Goal: Information Seeking & Learning: Learn about a topic

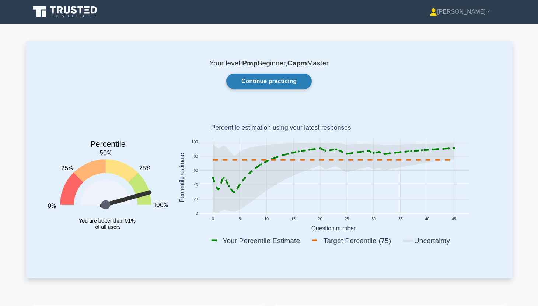
click at [282, 85] on link "Continue practicing" at bounding box center [268, 81] width 85 height 15
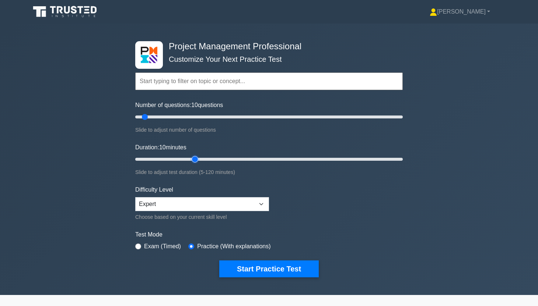
type input "30"
click at [193, 158] on input "Duration: 10 minutes" at bounding box center [268, 159] width 267 height 9
click at [271, 268] on button "Start Practice Test" at bounding box center [268, 269] width 99 height 17
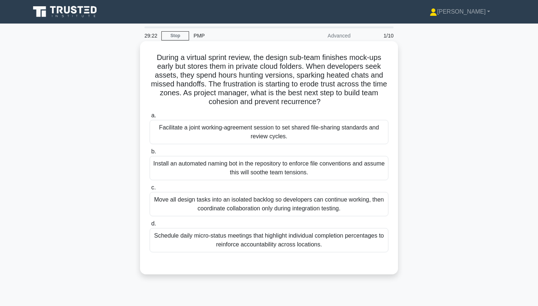
click at [325, 246] on div "Schedule daily micro-status meetings that highlight individual completion perce…" at bounding box center [269, 240] width 239 height 24
click at [150, 226] on input "d. Schedule daily micro-status meetings that highlight individual completion pe…" at bounding box center [150, 224] width 0 height 5
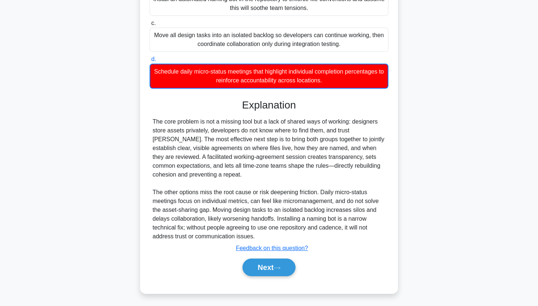
scroll to position [166, 0]
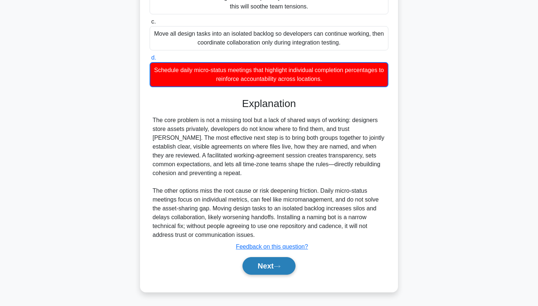
click at [271, 264] on button "Next" at bounding box center [268, 266] width 53 height 18
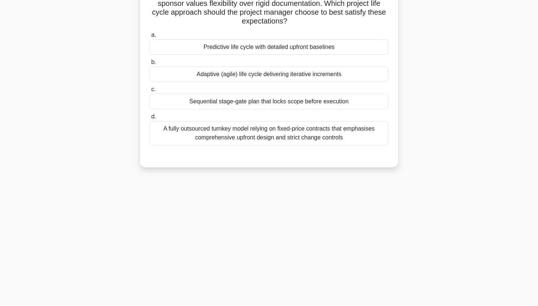
scroll to position [0, 0]
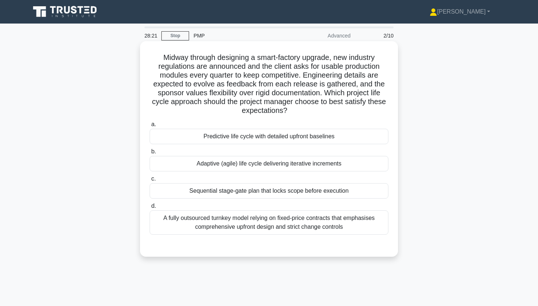
click at [340, 164] on div "Adaptive (agile) life cycle delivering iterative increments" at bounding box center [269, 163] width 239 height 15
click at [150, 154] on input "b. Adaptive (agile) life cycle delivering iterative increments" at bounding box center [150, 152] width 0 height 5
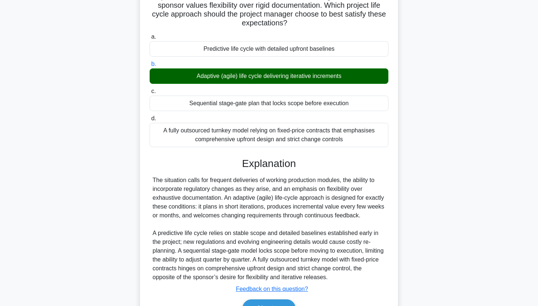
scroll to position [130, 0]
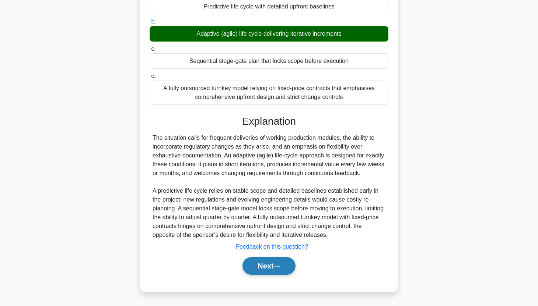
click at [270, 263] on button "Next" at bounding box center [268, 266] width 53 height 18
click at [272, 269] on button "Next" at bounding box center [268, 266] width 53 height 18
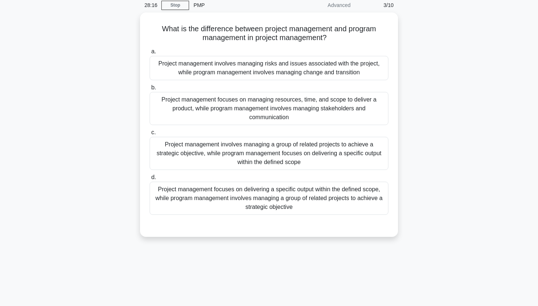
scroll to position [28, 0]
click at [331, 195] on div "Project management focuses on delivering a specific output within the defined s…" at bounding box center [269, 199] width 239 height 33
click at [150, 181] on input "d. Project management focuses on delivering a specific output within the define…" at bounding box center [150, 178] width 0 height 5
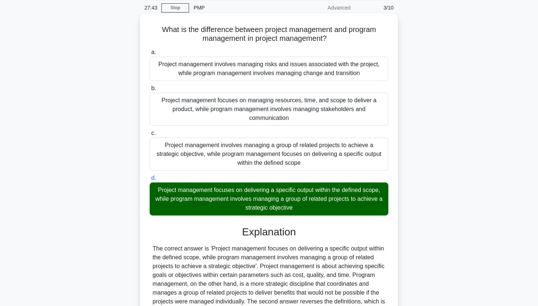
scroll to position [139, 0]
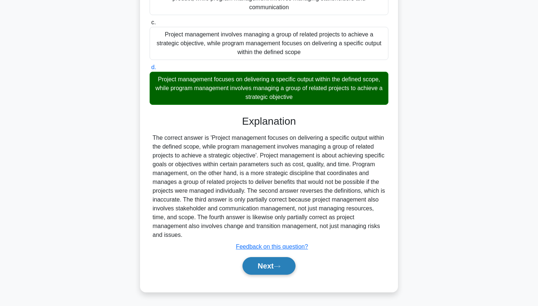
click at [293, 265] on button "Next" at bounding box center [268, 266] width 53 height 18
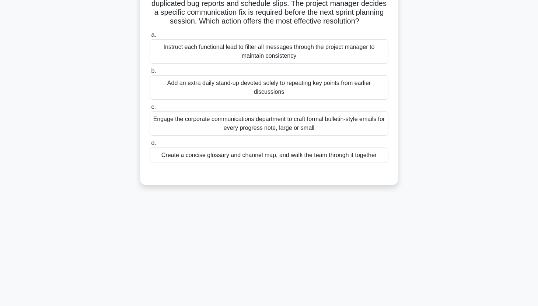
scroll to position [0, 0]
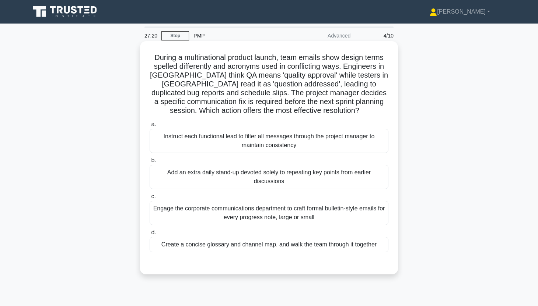
click at [316, 245] on div "Create a concise glossary and channel map, and walk the team through it together" at bounding box center [269, 244] width 239 height 15
click at [150, 235] on input "d. Create a concise glossary and channel map, and walk the team through it toge…" at bounding box center [150, 233] width 0 height 5
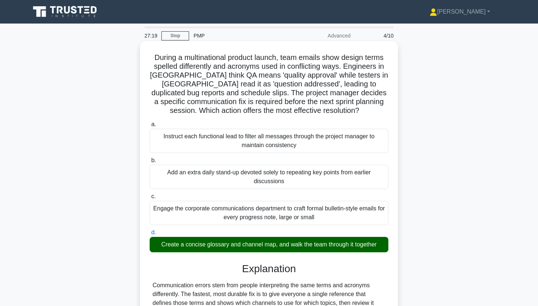
scroll to position [157, 0]
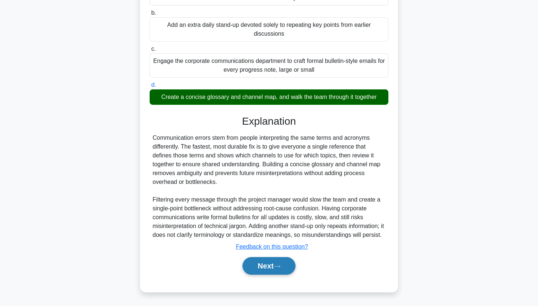
click at [280, 266] on icon at bounding box center [277, 267] width 6 height 2
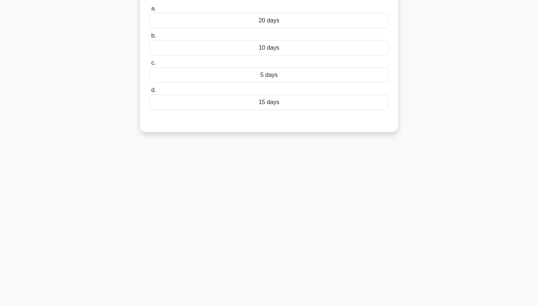
scroll to position [0, 0]
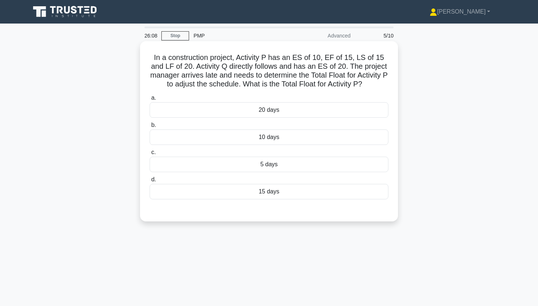
click at [313, 159] on div "5 days" at bounding box center [269, 164] width 239 height 15
click at [150, 155] on input "c. 5 days" at bounding box center [150, 152] width 0 height 5
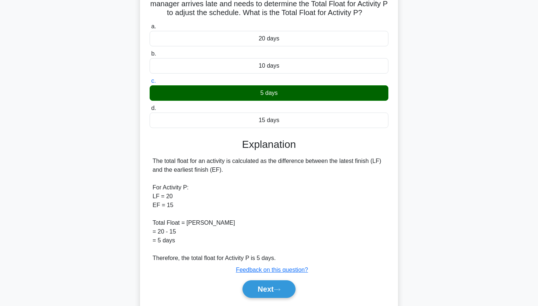
scroll to position [95, 0]
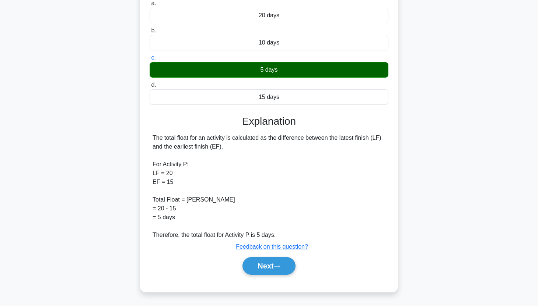
drag, startPoint x: 151, startPoint y: 136, endPoint x: 187, endPoint y: 220, distance: 91.4
click at [187, 220] on div "The total float for an activity is calculated as the difference between the lat…" at bounding box center [269, 187] width 239 height 106
copy div "The total float for an activity is calculated as the difference between the lat…"
click at [278, 152] on div "The total float for an activity is calculated as the difference between the lat…" at bounding box center [268, 187] width 233 height 106
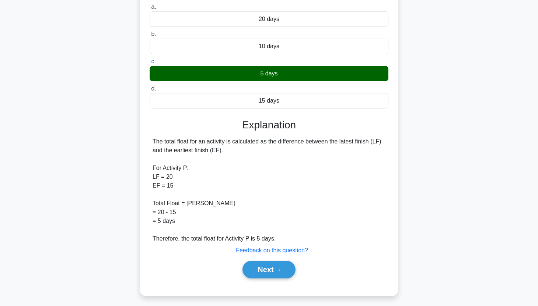
scroll to position [91, 0]
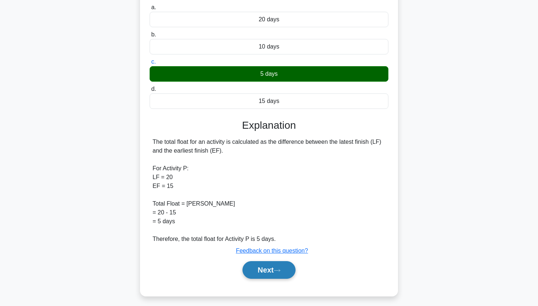
click at [270, 267] on button "Next" at bounding box center [268, 270] width 53 height 18
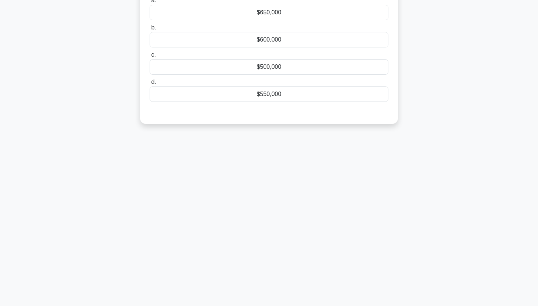
scroll to position [0, 0]
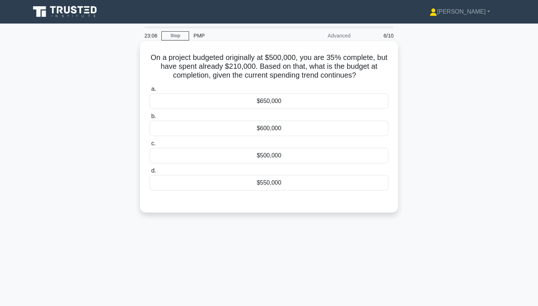
click at [313, 130] on div "$600,000" at bounding box center [269, 128] width 239 height 15
click at [150, 119] on input "b. $600,000" at bounding box center [150, 116] width 0 height 5
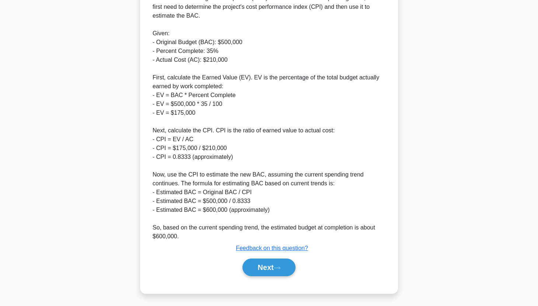
scroll to position [227, 0]
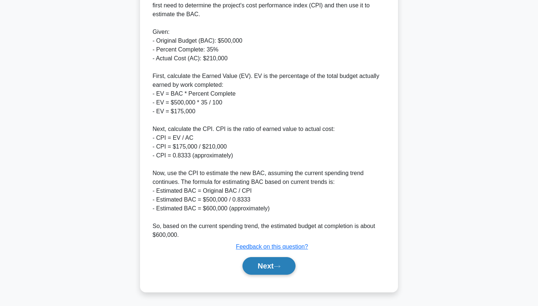
click at [257, 262] on button "Next" at bounding box center [268, 266] width 53 height 18
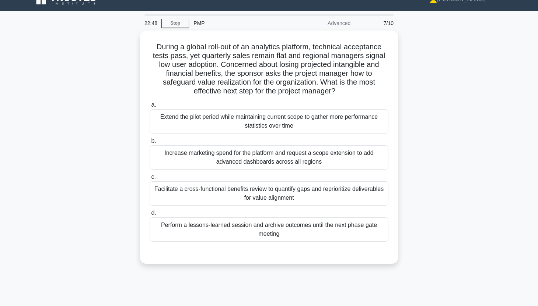
scroll to position [0, 0]
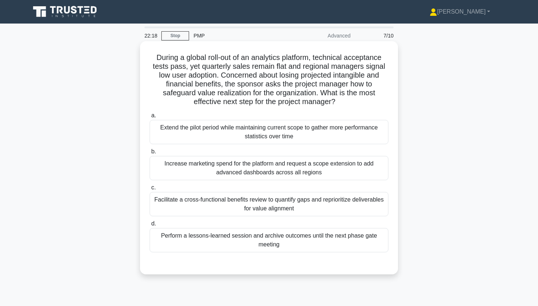
click at [245, 203] on div "Facilitate a cross-functional benefits review to quantify gaps and reprioritize…" at bounding box center [269, 204] width 239 height 24
click at [150, 190] on input "c. Facilitate a cross-functional benefits review to quantify gaps and repriorit…" at bounding box center [150, 188] width 0 height 5
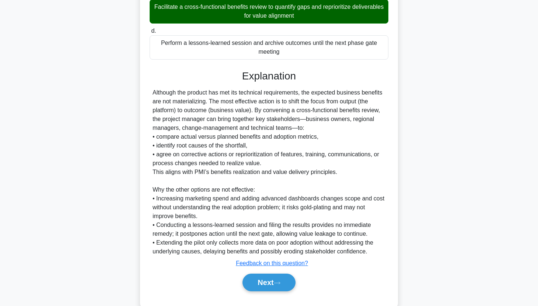
scroll to position [210, 0]
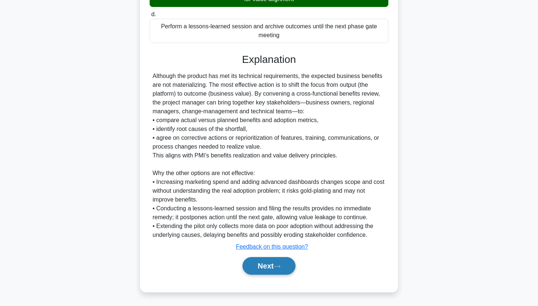
click at [262, 267] on button "Next" at bounding box center [268, 266] width 53 height 18
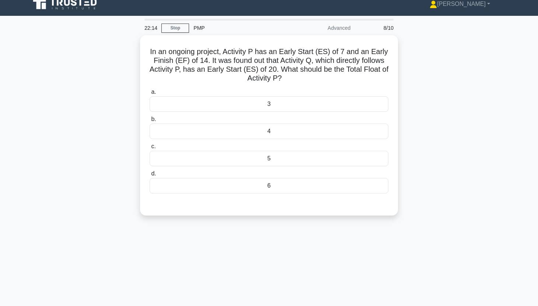
scroll to position [0, 0]
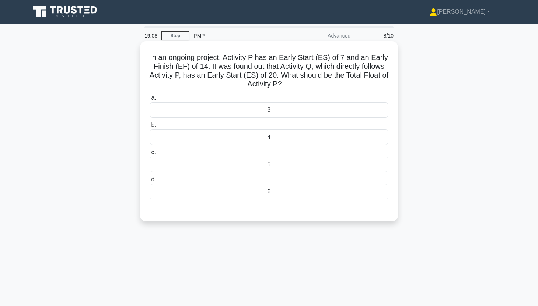
click at [322, 197] on div "6" at bounding box center [269, 191] width 239 height 15
click at [150, 182] on input "d. 6" at bounding box center [150, 179] width 0 height 5
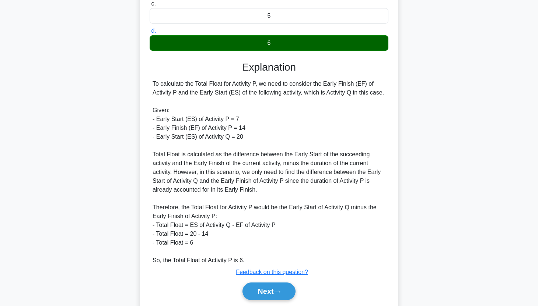
scroll to position [147, 0]
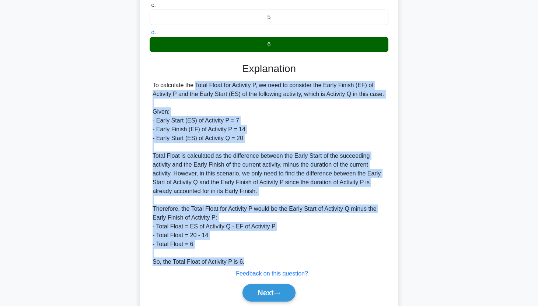
drag, startPoint x: 253, startPoint y: 271, endPoint x: 147, endPoint y: 86, distance: 213.2
click at [147, 86] on div "In an ongoing project, Activity P has an Early Start (ES) of 7 and an Early Fin…" at bounding box center [269, 106] width 252 height 419
copy div "To calculate the Total Float for Activity P, we need to consider the Early Fini…"
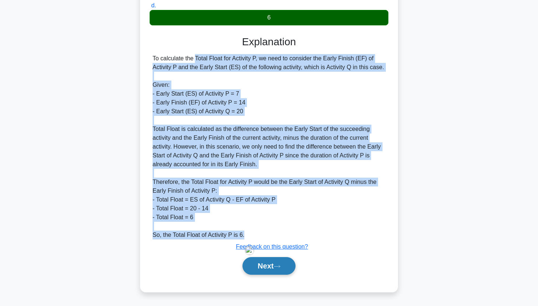
click at [263, 264] on button "Next" at bounding box center [268, 266] width 53 height 18
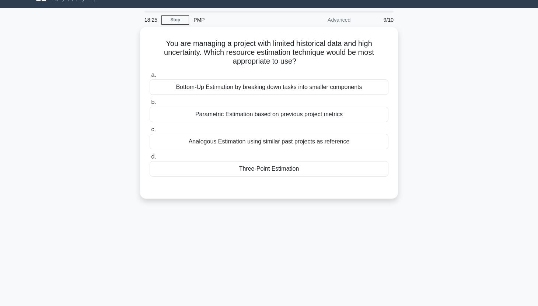
scroll to position [0, 0]
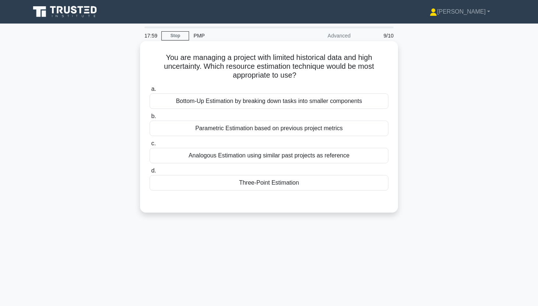
click at [379, 183] on div "Three-Point Estimation" at bounding box center [269, 182] width 239 height 15
click at [150, 173] on input "d. Three-Point Estimation" at bounding box center [150, 171] width 0 height 5
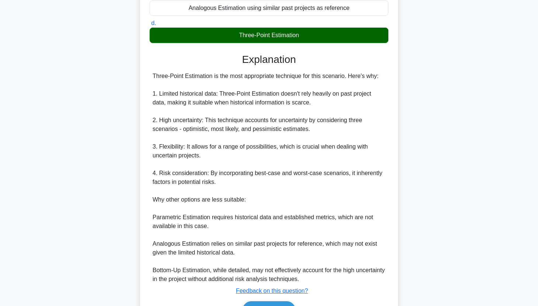
scroll to position [148, 0]
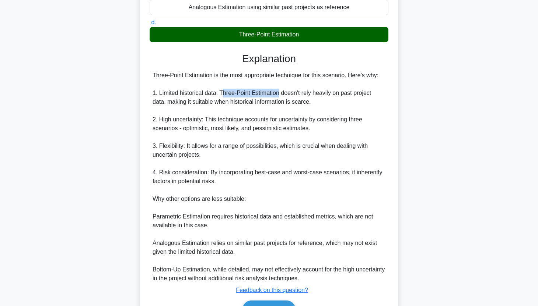
drag, startPoint x: 222, startPoint y: 92, endPoint x: 279, endPoint y: 95, distance: 57.1
click at [279, 95] on div "Three-Point Estimation is the most appropriate technique for this scenario. Her…" at bounding box center [268, 177] width 233 height 212
drag, startPoint x: 219, startPoint y: 94, endPoint x: 279, endPoint y: 93, distance: 59.3
click at [279, 93] on div "Three-Point Estimation is the most appropriate technique for this scenario. Her…" at bounding box center [268, 177] width 233 height 212
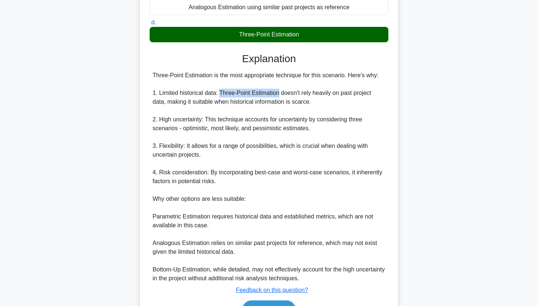
copy div "Three-Point Estimation"
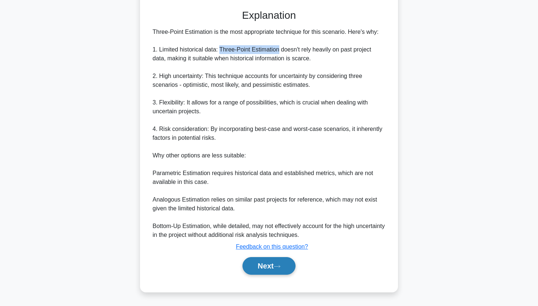
click at [273, 270] on button "Next" at bounding box center [268, 266] width 53 height 18
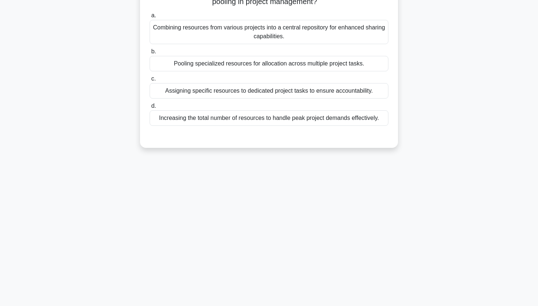
scroll to position [0, 0]
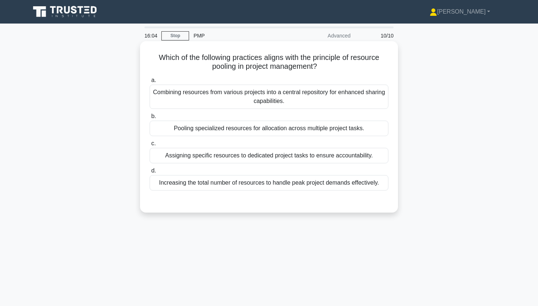
click at [233, 103] on div "Combining resources from various projects into a central repository for enhance…" at bounding box center [269, 97] width 239 height 24
click at [150, 83] on input "a. Combining resources from various projects into a central repository for enha…" at bounding box center [150, 80] width 0 height 5
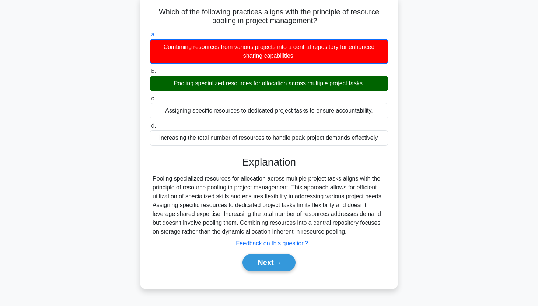
scroll to position [49, 0]
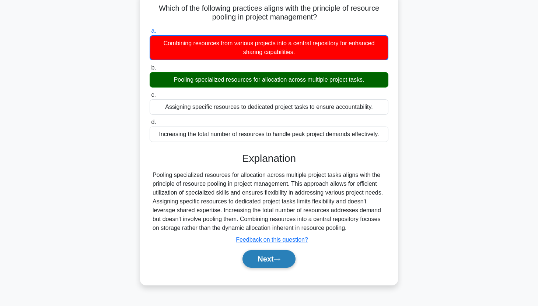
click at [257, 264] on button "Next" at bounding box center [268, 259] width 53 height 18
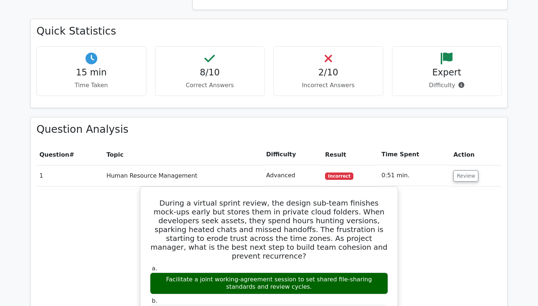
scroll to position [316, 0]
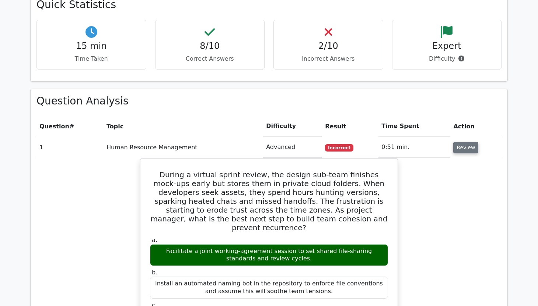
click at [458, 148] on button "Review" at bounding box center [465, 147] width 25 height 11
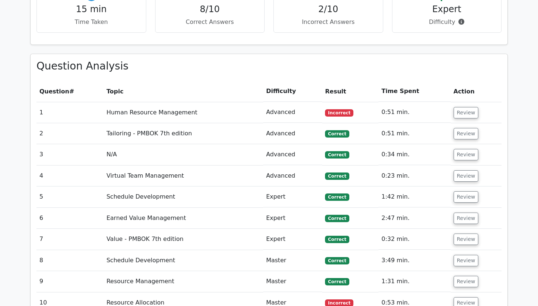
scroll to position [518, 0]
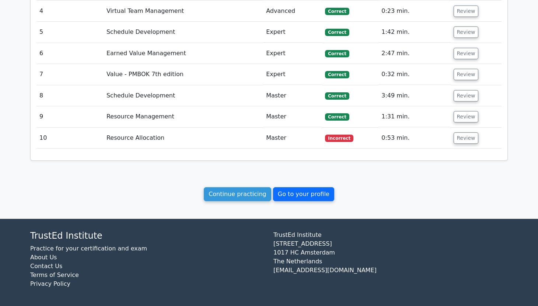
click at [286, 195] on link "Go to your profile" at bounding box center [303, 194] width 61 height 14
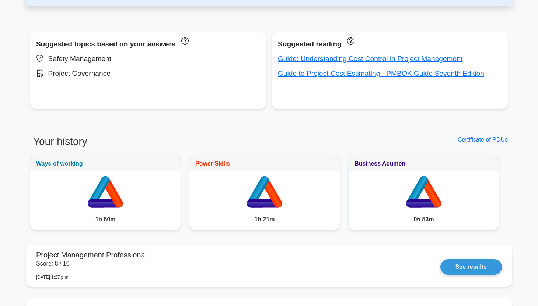
scroll to position [275, 0]
